Goal: Transaction & Acquisition: Purchase product/service

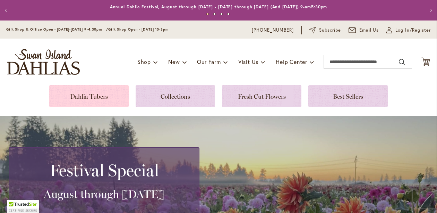
click at [106, 94] on link at bounding box center [88, 96] width 79 height 22
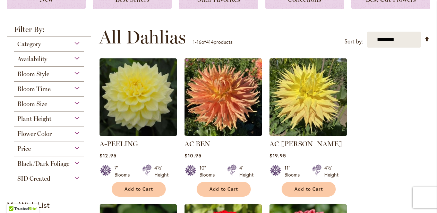
scroll to position [116, 0]
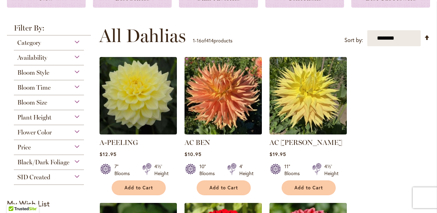
click at [45, 76] on div "Bloom Style Anemone 6 items Ball 16 items Cactus 6 items Collarette" at bounding box center [49, 72] width 70 height 15
click at [45, 73] on span "Bloom Style" at bounding box center [33, 73] width 32 height 8
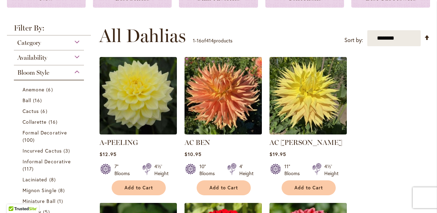
scroll to position [181, 0]
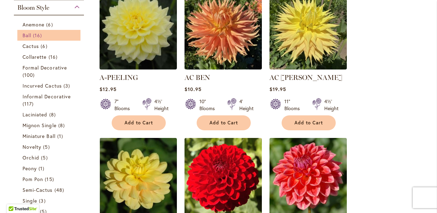
click at [31, 33] on span "Ball" at bounding box center [27, 35] width 9 height 7
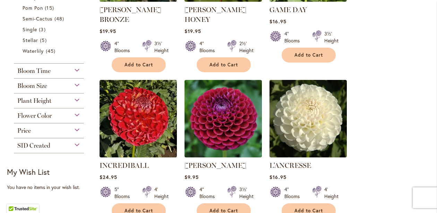
scroll to position [391, 0]
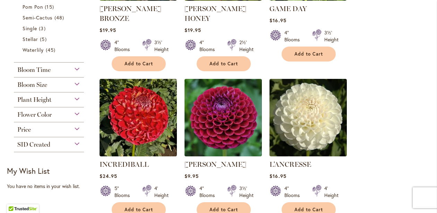
click at [68, 112] on div "Flower Color" at bounding box center [49, 112] width 70 height 11
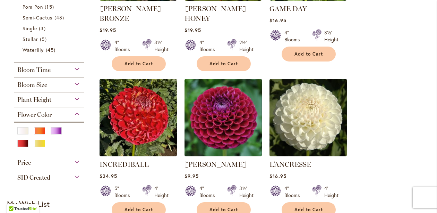
click at [17, 145] on form at bounding box center [48, 139] width 65 height 27
click at [21, 143] on div "Red" at bounding box center [22, 143] width 11 height 7
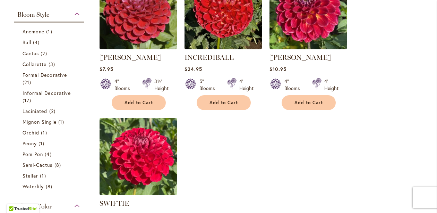
scroll to position [185, 0]
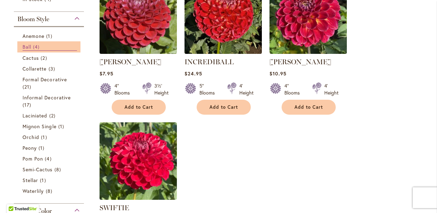
click at [32, 47] on link "Ball 4 items" at bounding box center [50, 47] width 54 height 8
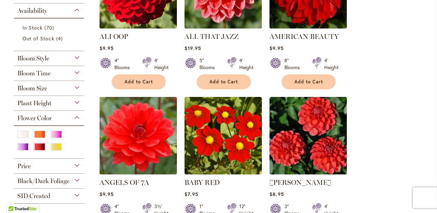
scroll to position [224, 0]
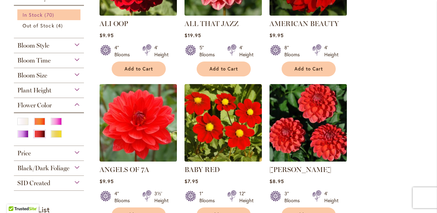
click at [49, 18] on span "70 items" at bounding box center [49, 14] width 11 height 7
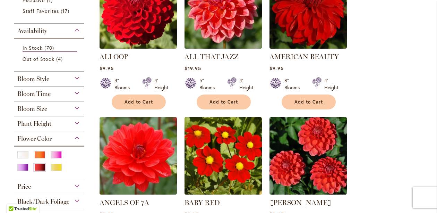
scroll to position [214, 0]
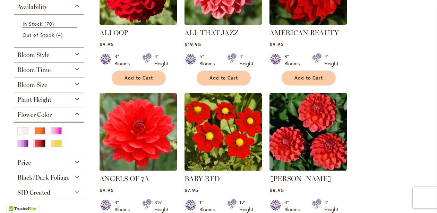
click at [77, 74] on div "Bloom Time" at bounding box center [49, 67] width 70 height 11
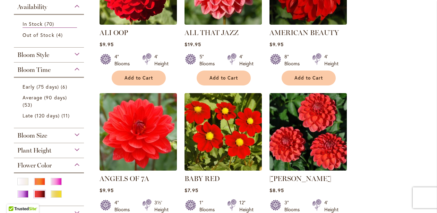
click at [77, 74] on div "Bloom Time" at bounding box center [49, 67] width 70 height 11
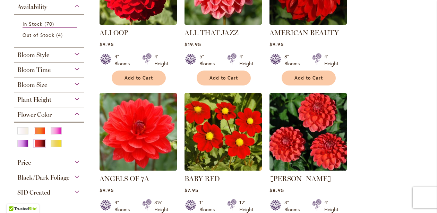
click at [77, 89] on div "Bloom Size" at bounding box center [49, 82] width 70 height 11
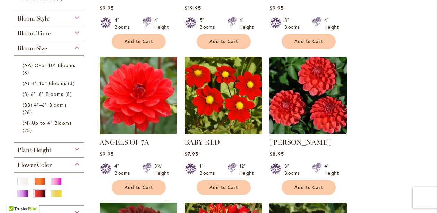
scroll to position [256, 0]
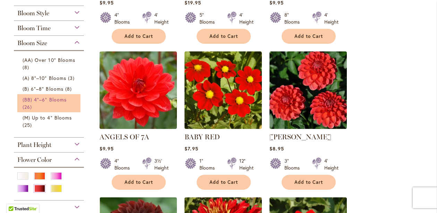
click at [57, 103] on span "(BB) 4"–6" Blooms" at bounding box center [45, 99] width 44 height 7
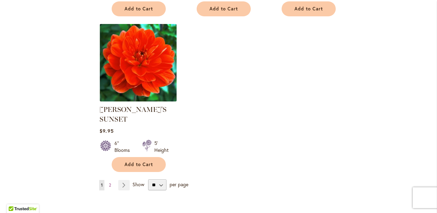
scroll to position [886, 0]
click at [121, 179] on link "Page Next" at bounding box center [123, 184] width 11 height 10
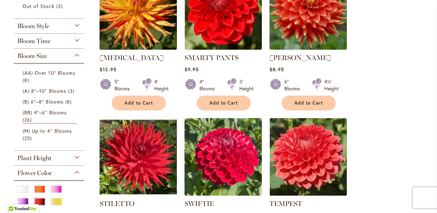
scroll to position [127, 0]
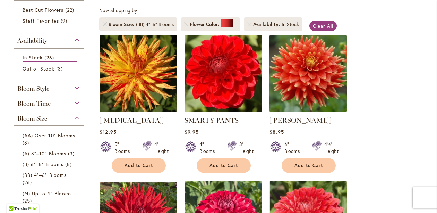
click at [262, 96] on li "SMARTY PANTS Rating: 69% 3 Reviews $9.95 4" Blooms 3' Height Add to Cart" at bounding box center [223, 103] width 78 height 139
click at [245, 96] on img at bounding box center [223, 73] width 81 height 81
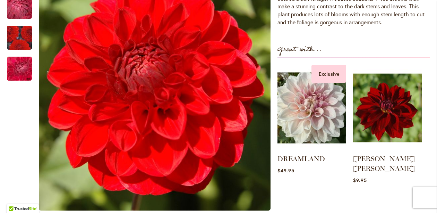
scroll to position [279, 0]
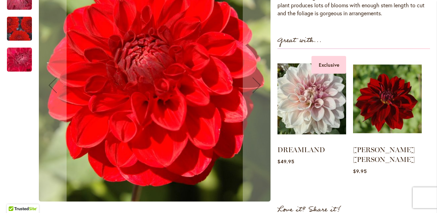
click at [20, 52] on img "SMARTY PANTS" at bounding box center [19, 59] width 50 height 37
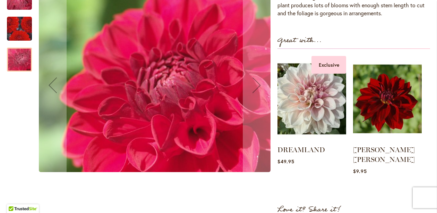
click at [22, 27] on img "SMARTY PANTS" at bounding box center [19, 29] width 50 height 44
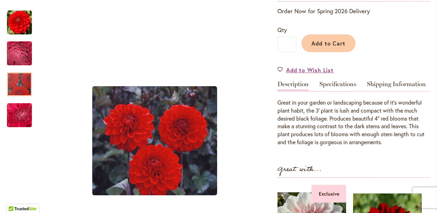
scroll to position [39, 0]
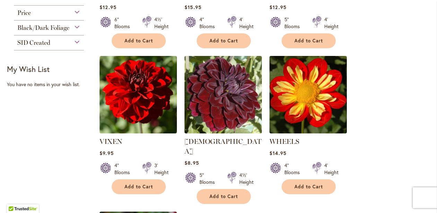
scroll to position [401, 0]
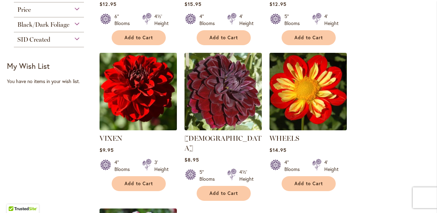
click at [160, 117] on img at bounding box center [138, 91] width 81 height 81
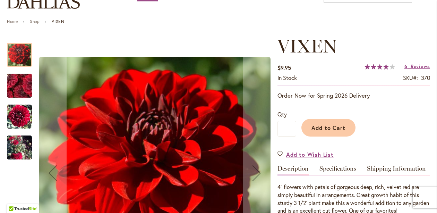
scroll to position [62, 0]
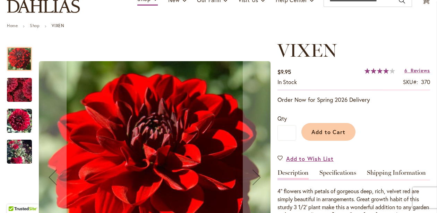
click at [26, 120] on img "VIXEN" at bounding box center [19, 120] width 25 height 25
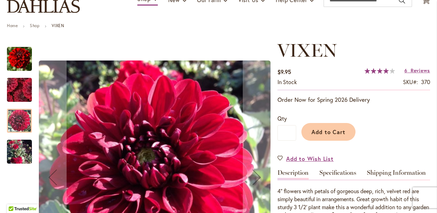
click at [19, 151] on img "VIXEN" at bounding box center [19, 151] width 25 height 45
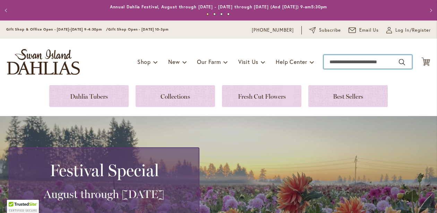
click at [354, 61] on input "Search" at bounding box center [368, 62] width 89 height 14
type input "*******"
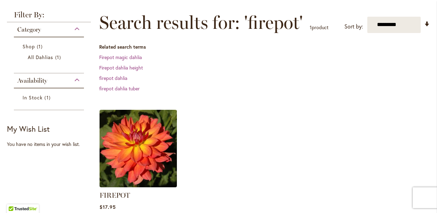
scroll to position [101, 0]
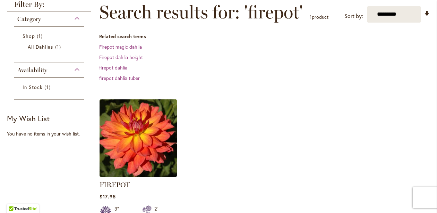
click at [157, 136] on img at bounding box center [138, 137] width 81 height 81
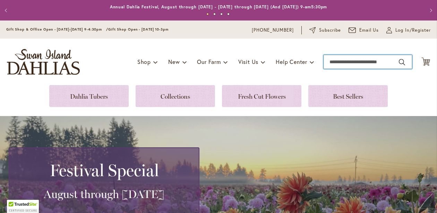
click at [363, 65] on input "Search" at bounding box center [368, 62] width 89 height 14
type input "**********"
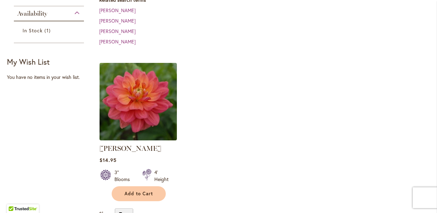
scroll to position [198, 0]
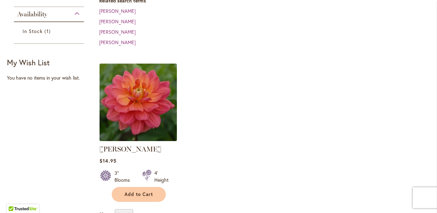
click at [149, 115] on img at bounding box center [138, 101] width 81 height 81
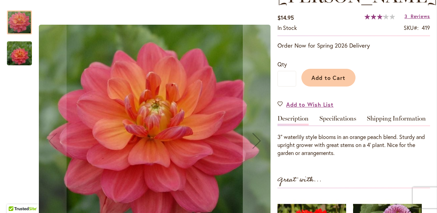
scroll to position [124, 0]
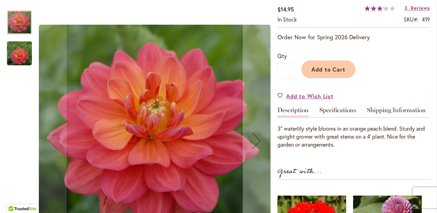
click at [22, 53] on img "LORA ASHLEY" at bounding box center [19, 53] width 50 height 33
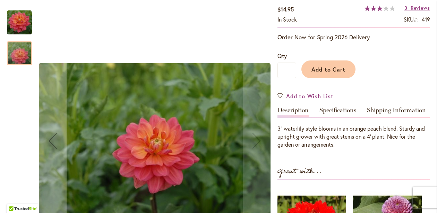
click at [21, 27] on img "LORA ASHLEY" at bounding box center [19, 22] width 25 height 25
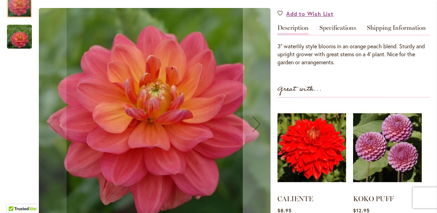
scroll to position [205, 0]
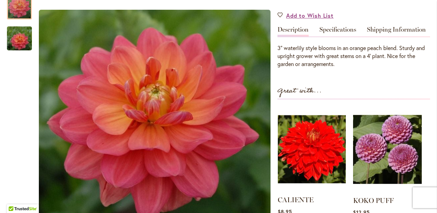
click at [304, 148] on img at bounding box center [312, 149] width 68 height 85
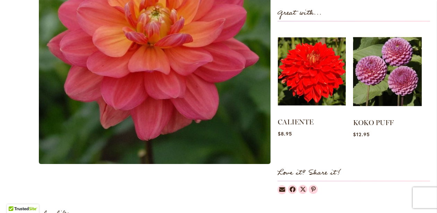
scroll to position [283, 0]
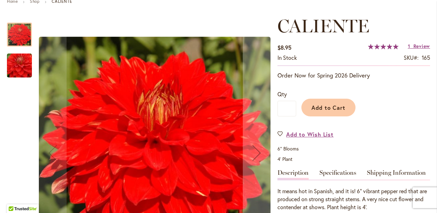
scroll to position [91, 0]
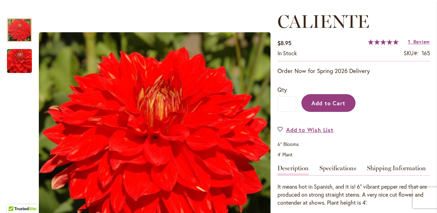
click at [333, 104] on span "Add to Cart" at bounding box center [329, 102] width 34 height 7
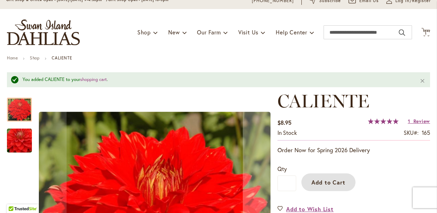
scroll to position [0, 0]
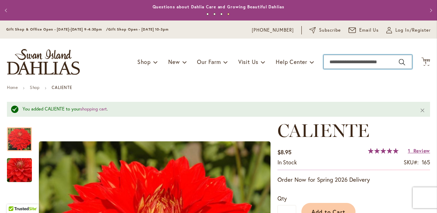
click at [343, 65] on input "Search" at bounding box center [368, 62] width 89 height 14
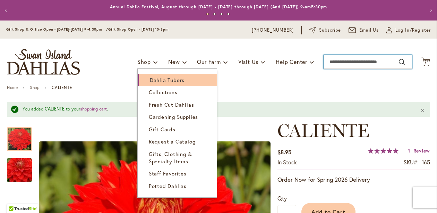
click at [150, 77] on span "Dahlia Tubers" at bounding box center [167, 79] width 35 height 7
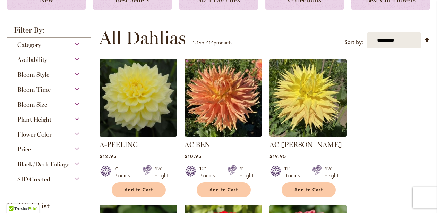
scroll to position [118, 0]
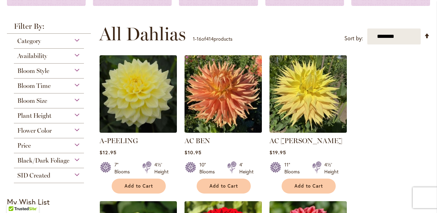
click at [75, 127] on div "Flower Color" at bounding box center [49, 128] width 70 height 11
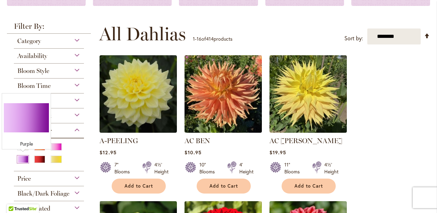
click at [25, 158] on div "Purple" at bounding box center [22, 158] width 11 height 7
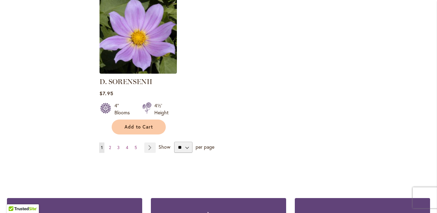
scroll to position [896, 0]
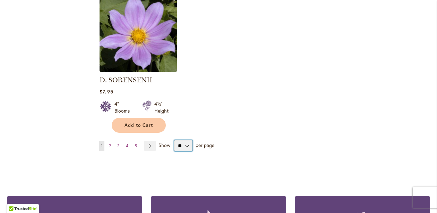
click at [187, 144] on select "** ** ** **" at bounding box center [183, 145] width 18 height 11
select select "**"
click at [174, 140] on select "** ** ** **" at bounding box center [183, 145] width 18 height 11
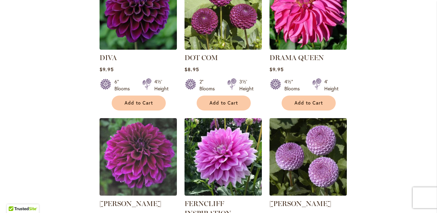
scroll to position [1064, 0]
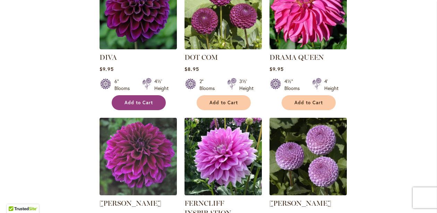
click at [124, 100] on button "Add to Cart" at bounding box center [139, 102] width 54 height 15
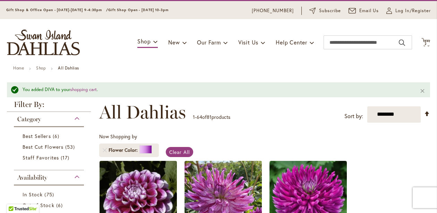
scroll to position [0, 0]
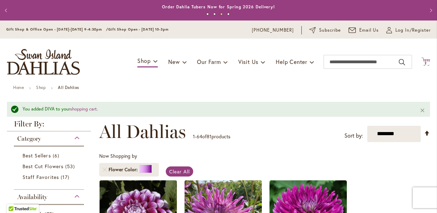
click at [424, 62] on span "2 2 items" at bounding box center [426, 62] width 7 height 3
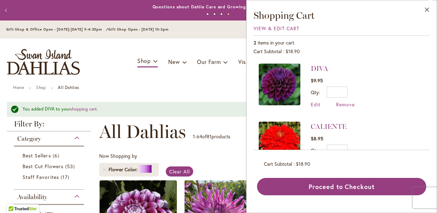
click at [192, 85] on ul "Home Shop All Dahlias" at bounding box center [218, 88] width 411 height 6
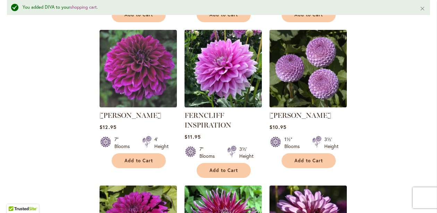
scroll to position [1175, 0]
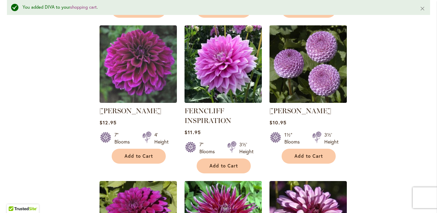
click at [319, 92] on img at bounding box center [308, 63] width 81 height 81
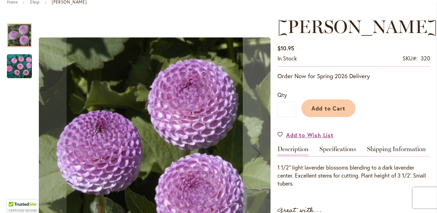
scroll to position [98, 0]
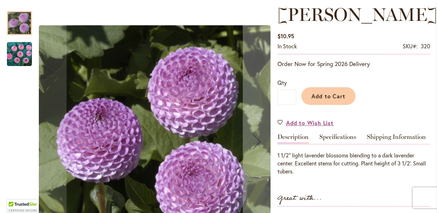
click at [31, 53] on img "FRANK HOLMES" at bounding box center [19, 54] width 25 height 25
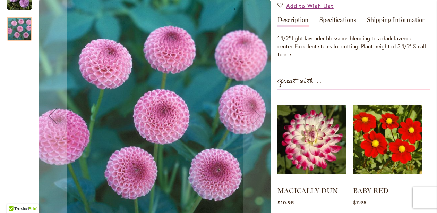
scroll to position [251, 0]
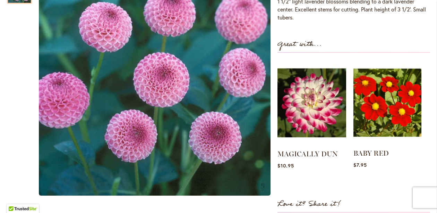
click at [386, 114] on img at bounding box center [388, 102] width 68 height 85
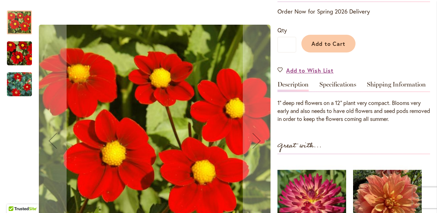
scroll to position [156, 0]
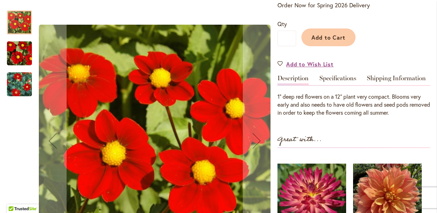
click at [11, 52] on img "BABY RED" at bounding box center [19, 53] width 50 height 33
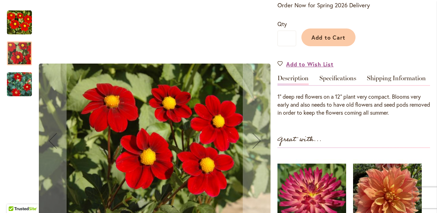
click at [29, 98] on div at bounding box center [19, 99] width 25 height 193
click at [26, 89] on img "BABY RED" at bounding box center [19, 84] width 50 height 45
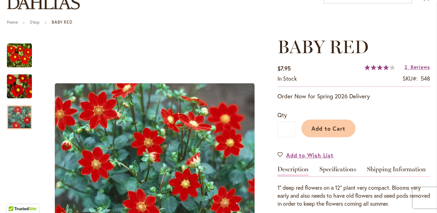
scroll to position [0, 0]
